Goal: Task Accomplishment & Management: Use online tool/utility

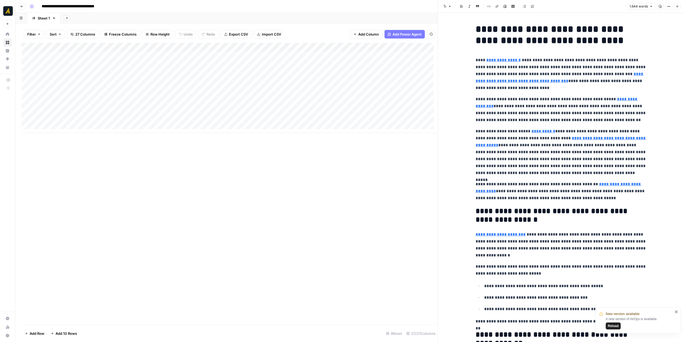
click at [677, 7] on icon "button" at bounding box center [677, 6] width 3 height 3
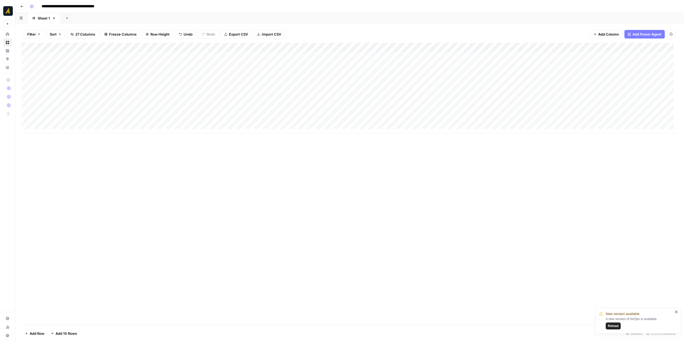
click at [676, 310] on icon "close" at bounding box center [677, 311] width 4 height 4
drag, startPoint x: 116, startPoint y: 48, endPoint x: 68, endPoint y: 51, distance: 48.1
click at [68, 51] on div "Add Column" at bounding box center [350, 88] width 656 height 90
drag, startPoint x: 102, startPoint y: 159, endPoint x: 100, endPoint y: 129, distance: 30.5
click at [102, 158] on div "Add Column" at bounding box center [350, 184] width 656 height 282
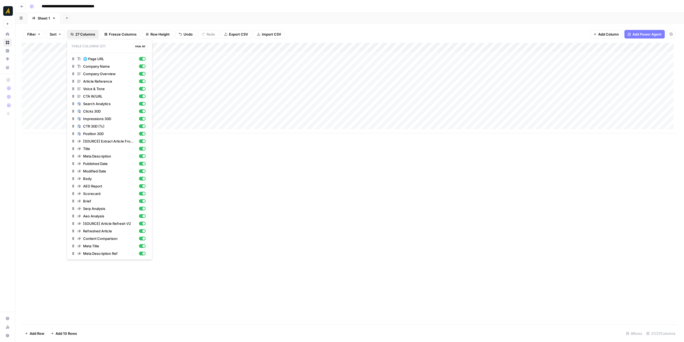
click at [89, 34] on span "27 Columns" at bounding box center [85, 34] width 20 height 5
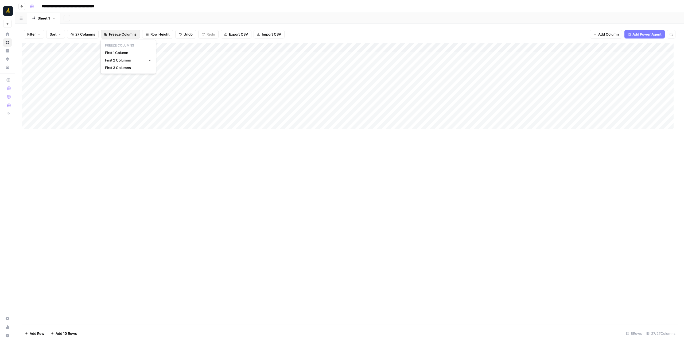
click at [113, 33] on span "Freeze Columns" at bounding box center [123, 34] width 28 height 5
click at [114, 53] on span "First 1 Column" at bounding box center [127, 52] width 44 height 5
click at [289, 55] on div "Add Column" at bounding box center [350, 88] width 656 height 90
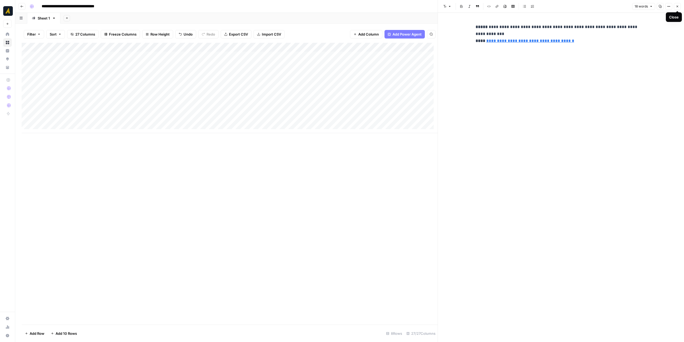
click at [676, 8] on button "Close" at bounding box center [677, 6] width 7 height 7
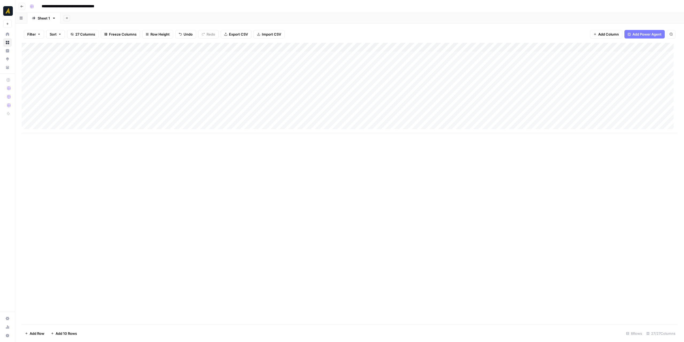
click at [72, 55] on div "Add Column" at bounding box center [350, 88] width 656 height 90
click at [80, 73] on div "Add Column" at bounding box center [350, 88] width 656 height 90
click at [80, 73] on textarea "**********" at bounding box center [91, 74] width 103 height 7
click at [160, 158] on div "Add Column" at bounding box center [350, 184] width 656 height 282
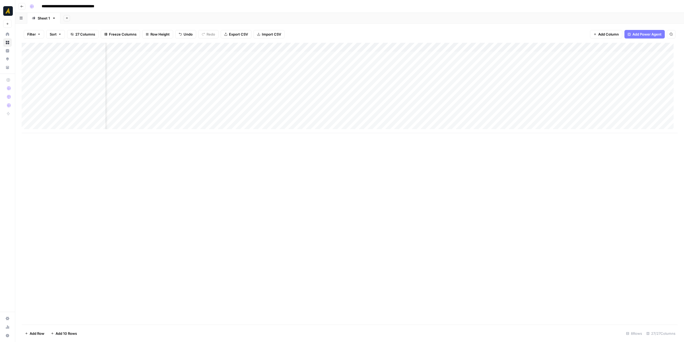
scroll to position [0, 334]
click at [407, 63] on div "Add Column" at bounding box center [350, 88] width 656 height 90
click at [424, 58] on div "Add Column" at bounding box center [350, 88] width 656 height 90
drag, startPoint x: 385, startPoint y: 69, endPoint x: 417, endPoint y: 69, distance: 32.6
click at [386, 69] on div "Add Column" at bounding box center [350, 88] width 656 height 90
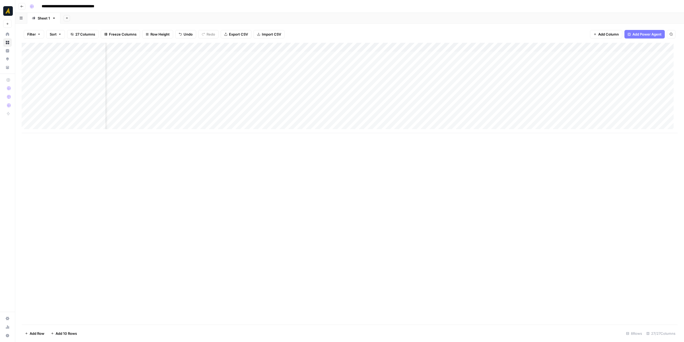
click at [423, 71] on div "Add Column" at bounding box center [350, 88] width 656 height 90
click at [464, 75] on div "Add Column" at bounding box center [350, 88] width 656 height 90
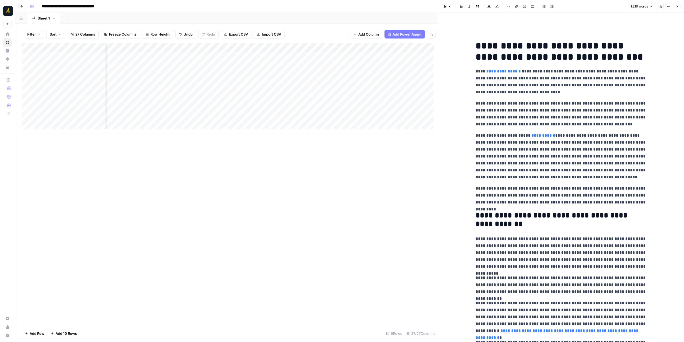
click at [680, 8] on button "Close" at bounding box center [677, 6] width 7 height 7
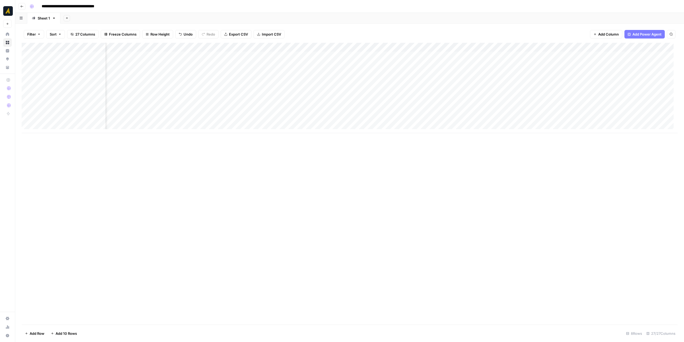
scroll to position [0, 597]
click at [323, 59] on div "Add Column" at bounding box center [350, 88] width 656 height 90
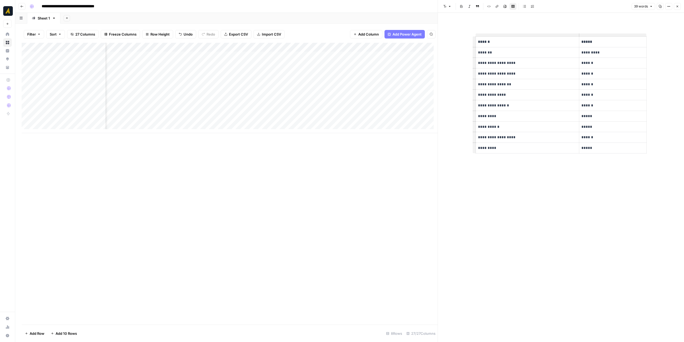
click at [680, 6] on button "Close" at bounding box center [677, 6] width 7 height 7
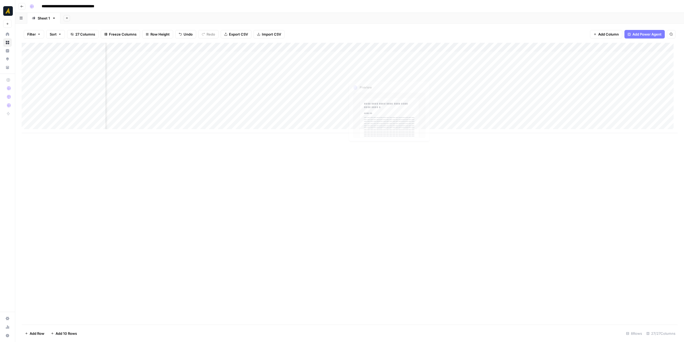
click at [362, 66] on div "Add Column" at bounding box center [350, 88] width 656 height 90
click at [362, 60] on div "Add Column" at bounding box center [350, 88] width 656 height 90
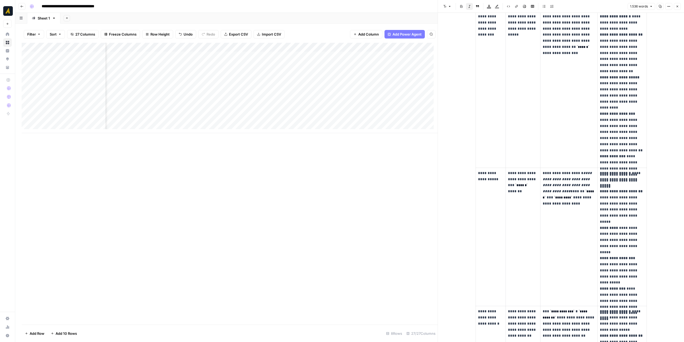
scroll to position [187, 0]
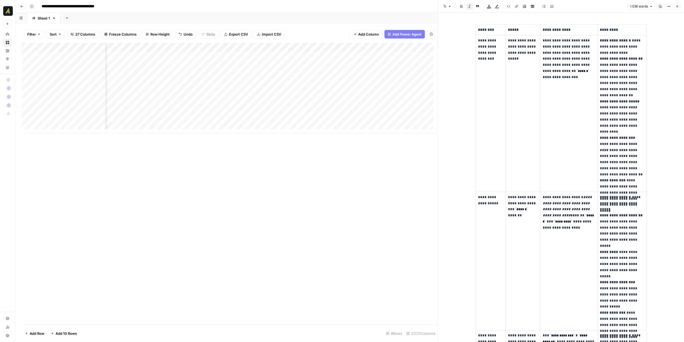
click at [680, 5] on button "Close" at bounding box center [677, 6] width 7 height 7
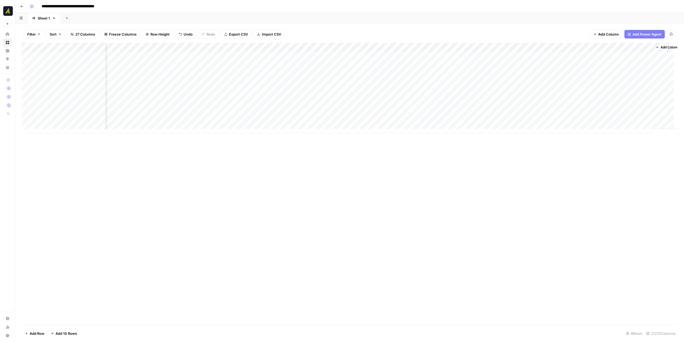
scroll to position [0, 718]
click at [458, 56] on div "Add Column" at bounding box center [350, 88] width 656 height 90
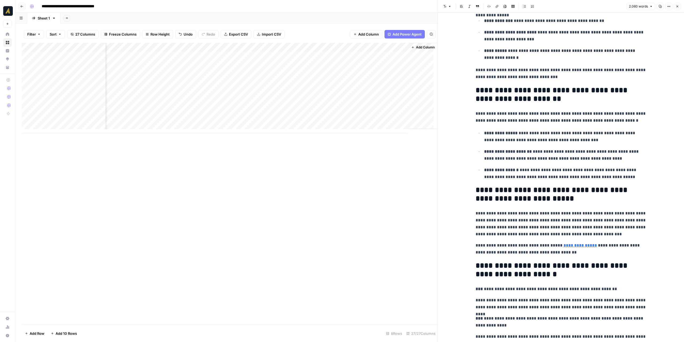
scroll to position [1620, 0]
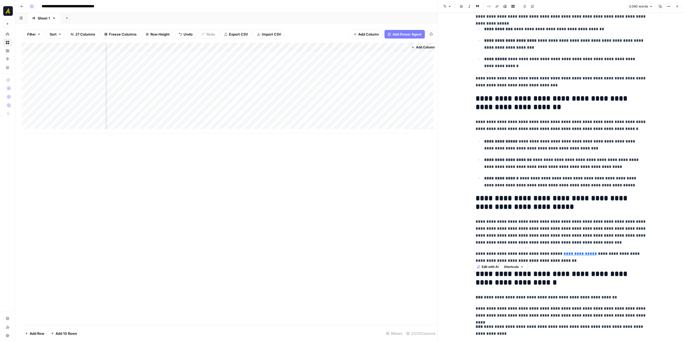
drag, startPoint x: 475, startPoint y: 251, endPoint x: 575, endPoint y: 256, distance: 100.1
click at [575, 256] on p "**********" at bounding box center [561, 257] width 171 height 14
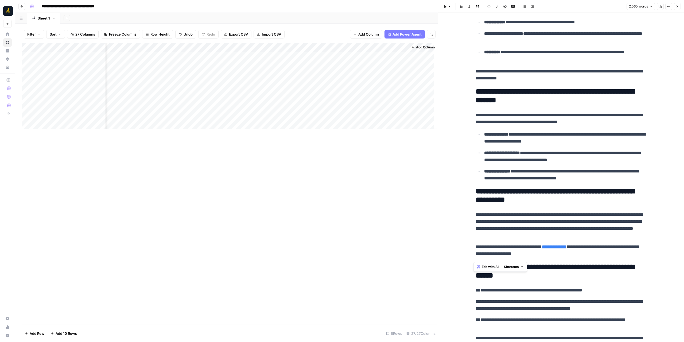
scroll to position [0, 964]
click at [275, 55] on div "Add Column" at bounding box center [230, 88] width 416 height 90
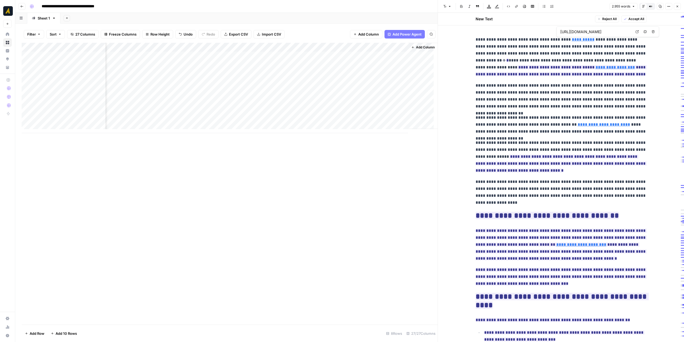
click at [228, 60] on div "Add Column" at bounding box center [230, 88] width 416 height 90
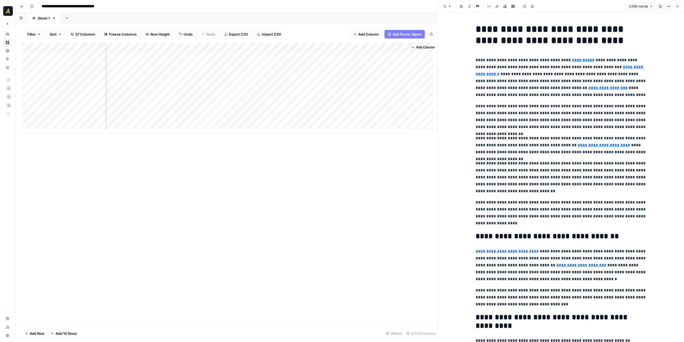
click at [285, 58] on div "Add Column" at bounding box center [230, 88] width 416 height 90
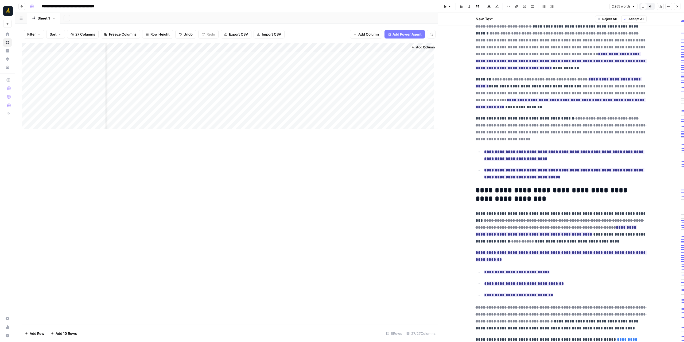
scroll to position [615, 0]
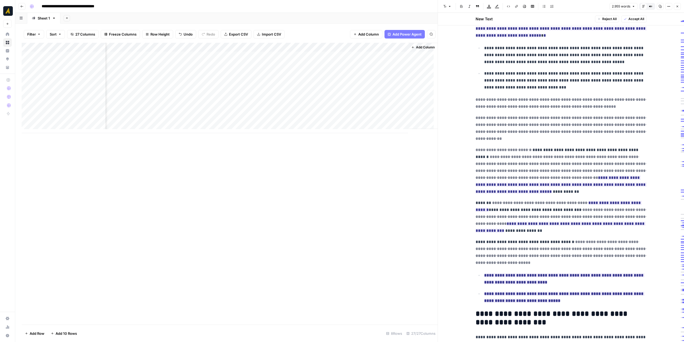
click at [332, 57] on div "Add Column" at bounding box center [230, 88] width 416 height 90
click at [348, 88] on div "Add Column" at bounding box center [230, 88] width 416 height 90
click at [369, 59] on div "Add Column" at bounding box center [230, 88] width 416 height 90
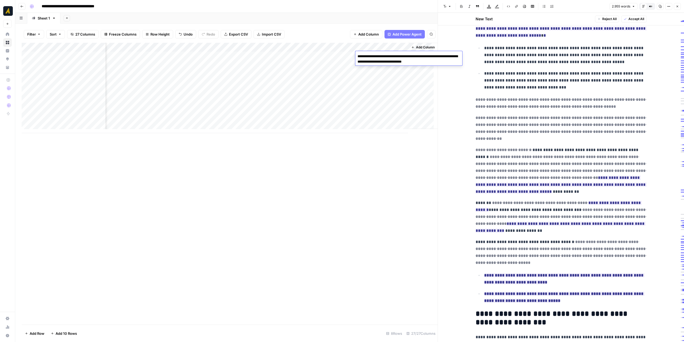
click at [377, 95] on div "Add Column" at bounding box center [230, 88] width 416 height 90
click at [679, 7] on button "Close" at bounding box center [677, 6] width 7 height 7
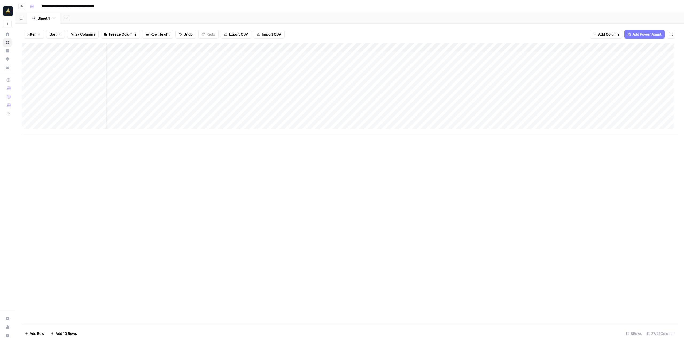
scroll to position [0, 644]
drag, startPoint x: 471, startPoint y: 47, endPoint x: 471, endPoint y: 43, distance: 4.3
click at [471, 43] on div "Add Column" at bounding box center [350, 88] width 656 height 90
click at [471, 45] on div "Add Column" at bounding box center [350, 88] width 656 height 90
click at [556, 96] on div "Add Column" at bounding box center [350, 88] width 656 height 90
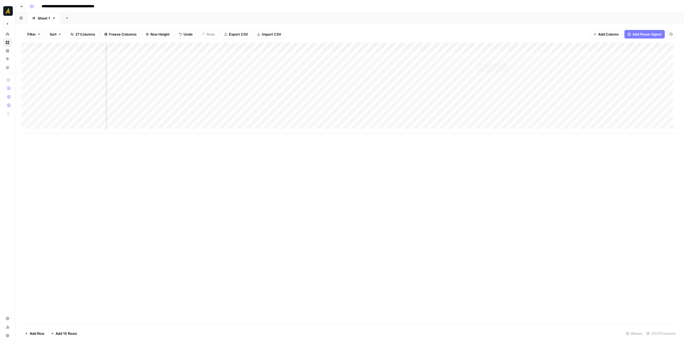
click at [504, 57] on div "Add Column" at bounding box center [350, 88] width 656 height 90
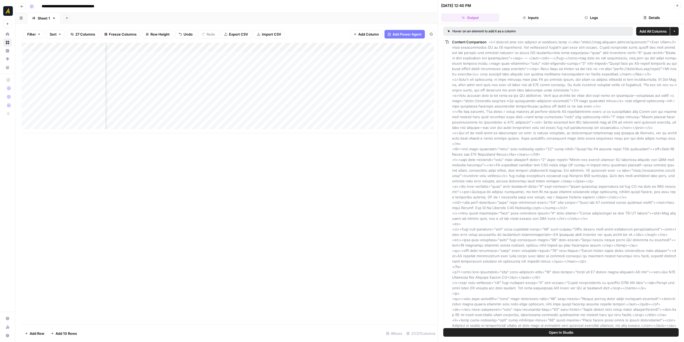
click at [585, 17] on icon "button" at bounding box center [586, 17] width 3 height 3
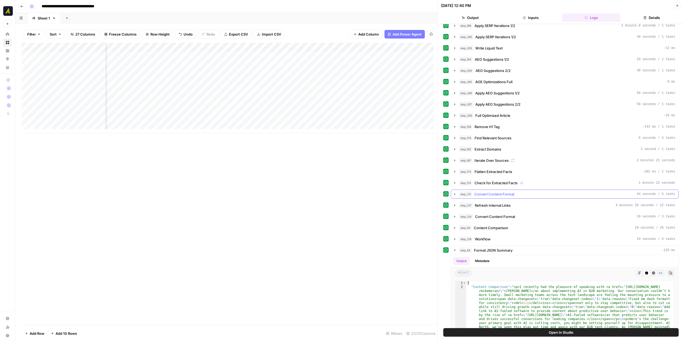
scroll to position [46, 0]
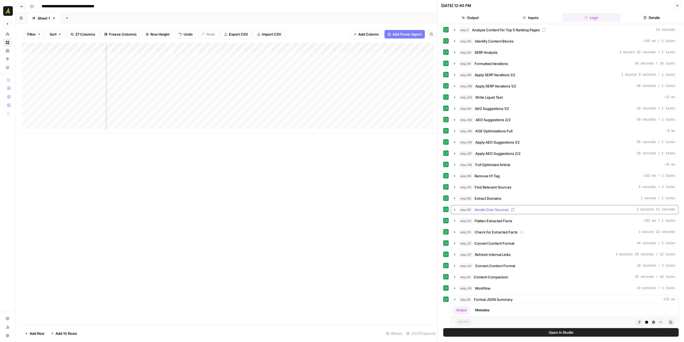
click at [457, 205] on button "step_167 Iterate Over Sources 2 minutes 21 seconds" at bounding box center [564, 209] width 227 height 9
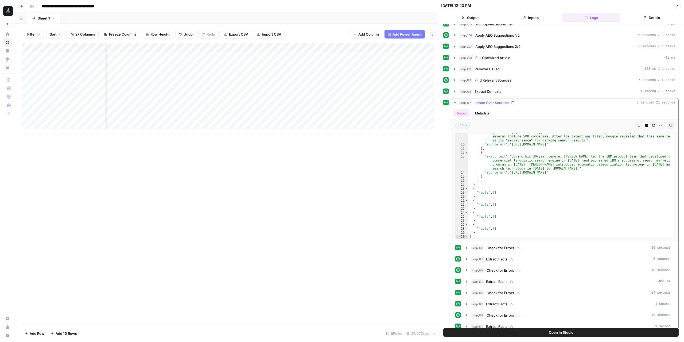
scroll to position [0, 0]
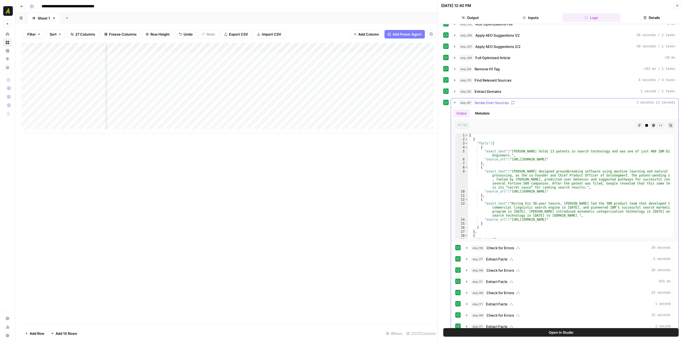
click at [453, 100] on icon "button" at bounding box center [455, 102] width 4 height 4
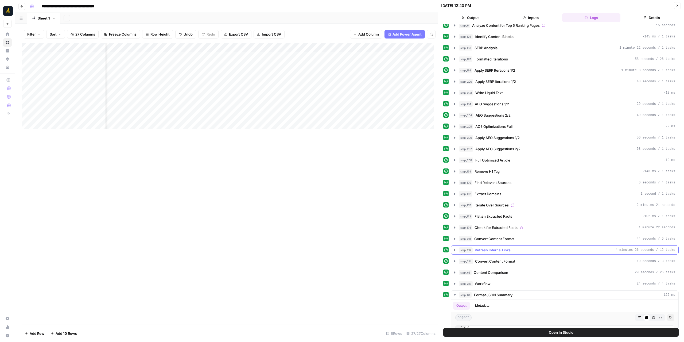
scroll to position [107, 0]
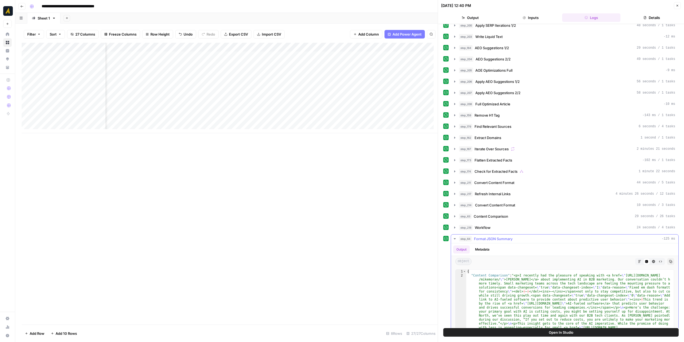
click at [454, 236] on icon "button" at bounding box center [455, 238] width 4 height 4
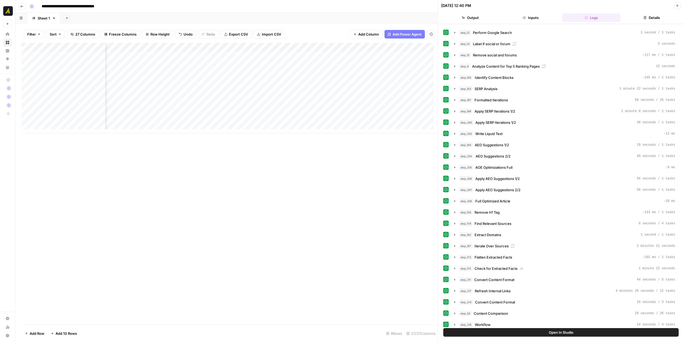
scroll to position [19, 0]
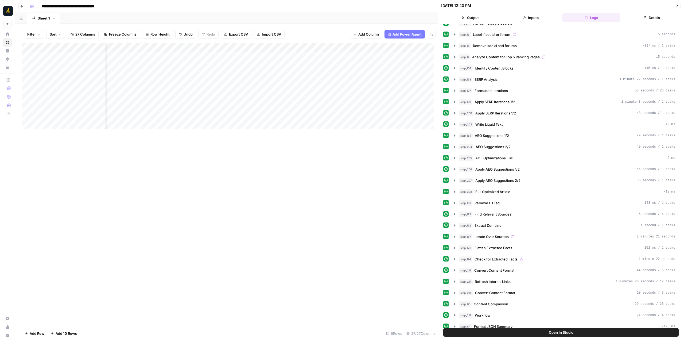
click at [681, 4] on header "[DATE] 12:40 PM Close Output Inputs Logs Details" at bounding box center [561, 12] width 246 height 24
click at [680, 4] on button "Close" at bounding box center [677, 5] width 7 height 7
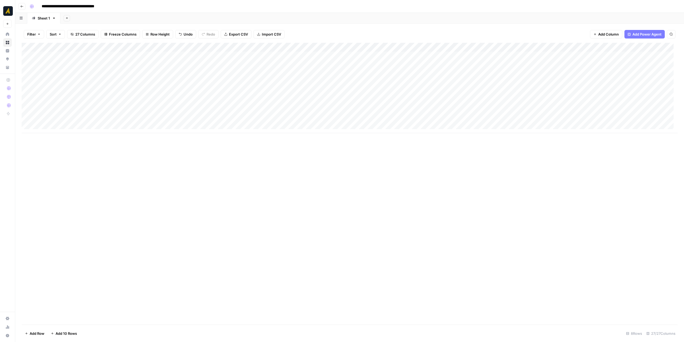
drag, startPoint x: 307, startPoint y: 133, endPoint x: 347, endPoint y: 136, distance: 40.7
click at [347, 136] on div "Add Column" at bounding box center [350, 184] width 656 height 282
